Goal: Transaction & Acquisition: Subscribe to service/newsletter

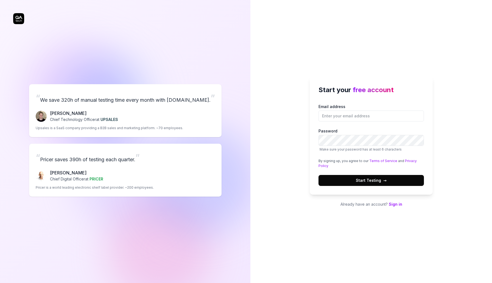
click at [57, 41] on div "“ We save 320h of manual testing time every month with [DOMAIN_NAME]. ” [PERSON…" at bounding box center [125, 140] width 224 height 259
click at [136, 37] on div "“ We save 320h of manual testing time every month with [DOMAIN_NAME]. ” [PERSON…" at bounding box center [125, 140] width 224 height 259
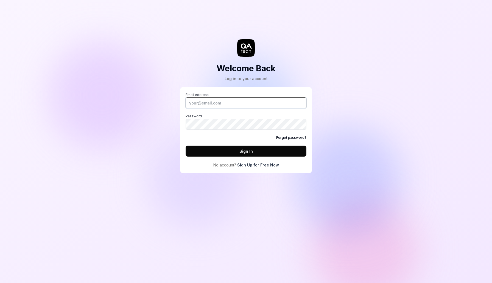
click at [255, 100] on input "Email Address" at bounding box center [246, 102] width 121 height 11
click at [248, 105] on input "bghai" at bounding box center [246, 102] width 121 height 11
type input "bghai@panadem.com"
click at [263, 166] on link "Sign Up for Free Now" at bounding box center [258, 165] width 42 height 6
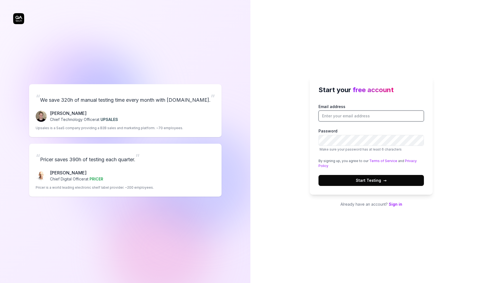
click at [356, 112] on input "Email address" at bounding box center [370, 116] width 105 height 11
click at [356, 114] on input "Email address" at bounding box center [370, 116] width 105 height 11
paste input "bghai@panadem.com"
type input "bghai@panadem.com"
click at [456, 137] on div "Start your free account Email address bghai@panadem.com Password Make sure your…" at bounding box center [371, 141] width 242 height 283
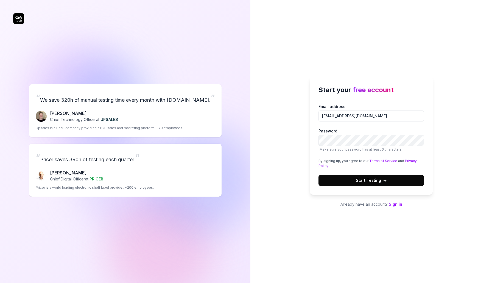
click at [433, 156] on div "Start your free account Email address bghai@panadem.com Password Make sure your…" at bounding box center [371, 141] width 242 height 283
click at [376, 178] on span "Start Testing →" at bounding box center [371, 181] width 31 height 6
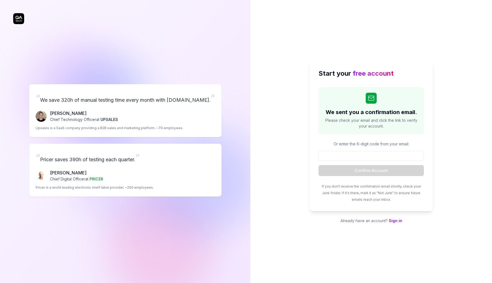
click at [446, 39] on div "Start your free account We sent you a confirmation email. Please check your ema…" at bounding box center [371, 141] width 242 height 283
click at [446, 46] on div "Start your free account We sent you a confirmation email. Please check your ema…" at bounding box center [371, 141] width 242 height 283
click at [445, 117] on div "Start your free account We sent you a confirmation email. Please check your ema…" at bounding box center [371, 141] width 242 height 283
click at [452, 151] on div "Start your free account We sent you a confirmation email. Please check your ema…" at bounding box center [371, 141] width 242 height 283
click at [459, 151] on div "Start your free account We sent you a confirmation email. Please check your ema…" at bounding box center [371, 141] width 242 height 283
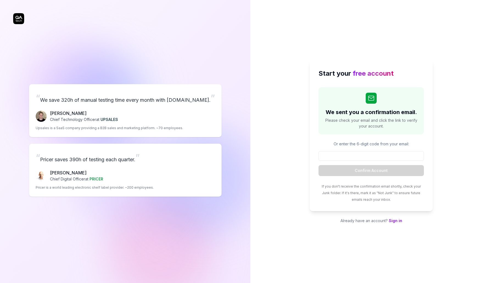
click at [475, 25] on div "Start your free account We sent you a confirmation email. Please check your ema…" at bounding box center [371, 141] width 242 height 283
click at [469, 72] on div "Start your free account We sent you a confirmation email. Please check your ema…" at bounding box center [371, 141] width 242 height 283
click at [35, 186] on div "“ We save 320h of manual testing time every month with [DOMAIN_NAME]. ” [PERSON…" at bounding box center [125, 140] width 224 height 259
click at [219, 137] on div "“ We save 320h of manual testing time every month with [DOMAIN_NAME]. ” [PERSON…" at bounding box center [125, 140] width 224 height 259
